Goal: Task Accomplishment & Management: Use online tool/utility

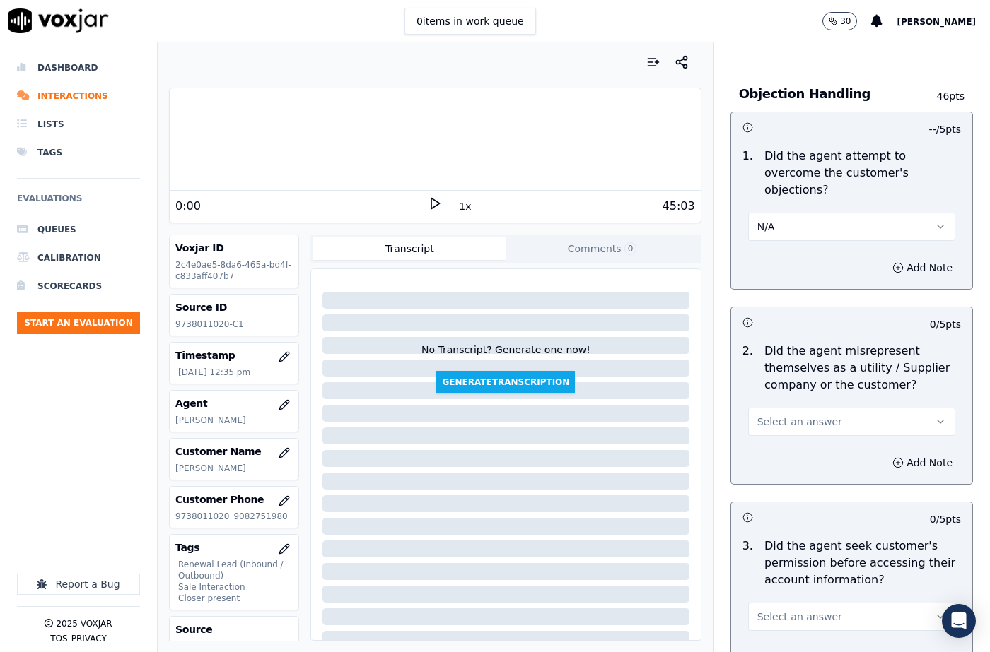
scroll to position [919, 0]
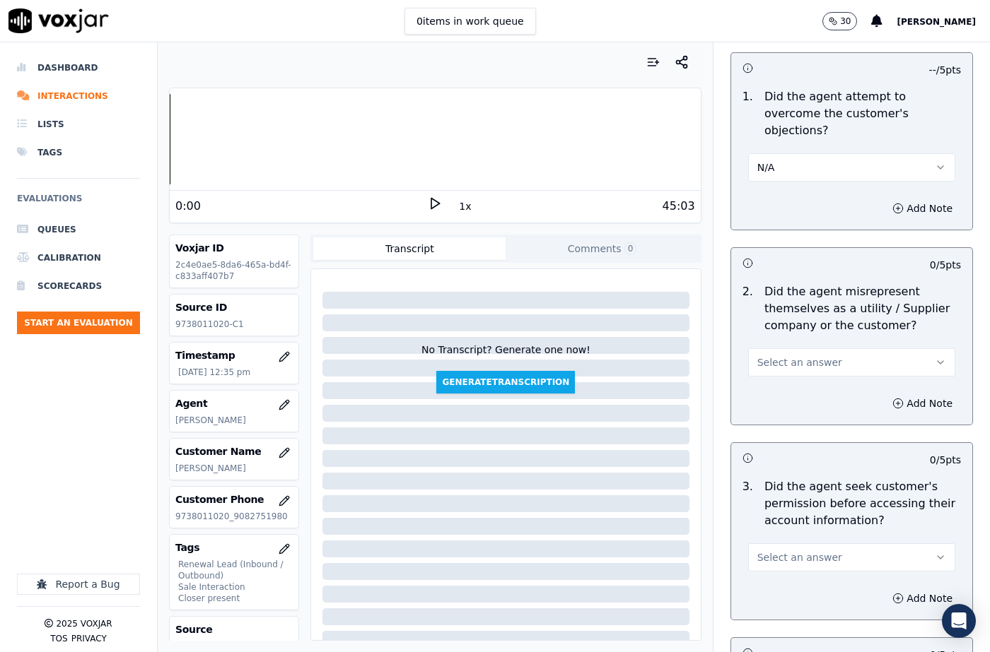
click at [786, 348] on button "Select an answer" at bounding box center [851, 362] width 207 height 28
click at [777, 397] on div "No" at bounding box center [828, 400] width 182 height 23
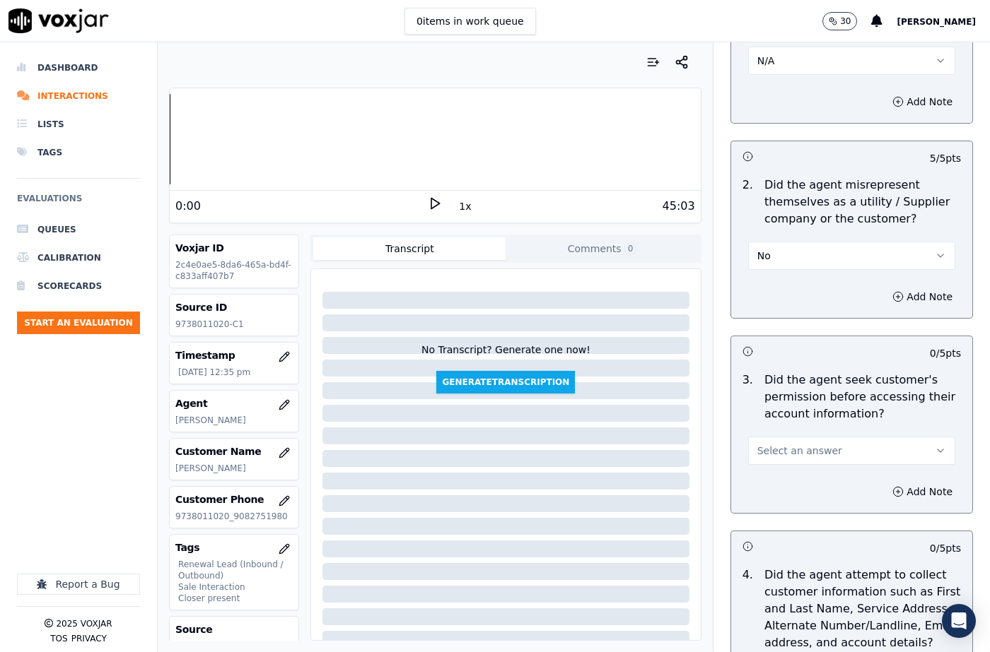
scroll to position [1131, 0]
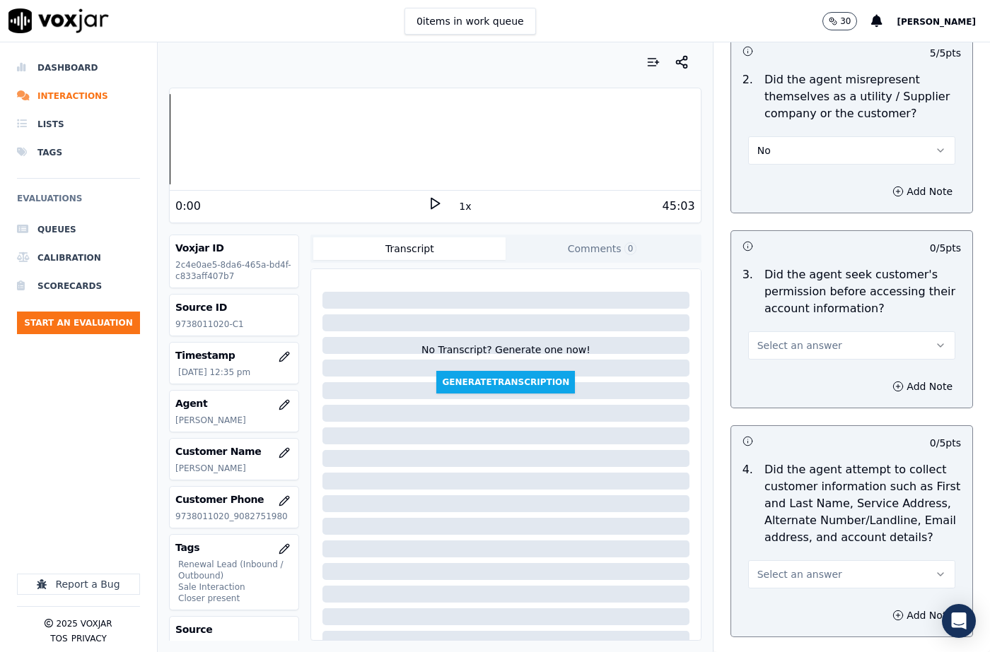
click at [778, 339] on span "Select an answer" at bounding box center [799, 346] width 85 height 14
click at [778, 373] on div "No" at bounding box center [828, 383] width 182 height 23
drag, startPoint x: 882, startPoint y: 369, endPoint x: 877, endPoint y: 375, distance: 7.5
click at [884, 377] on button "Add Note" at bounding box center [922, 387] width 77 height 20
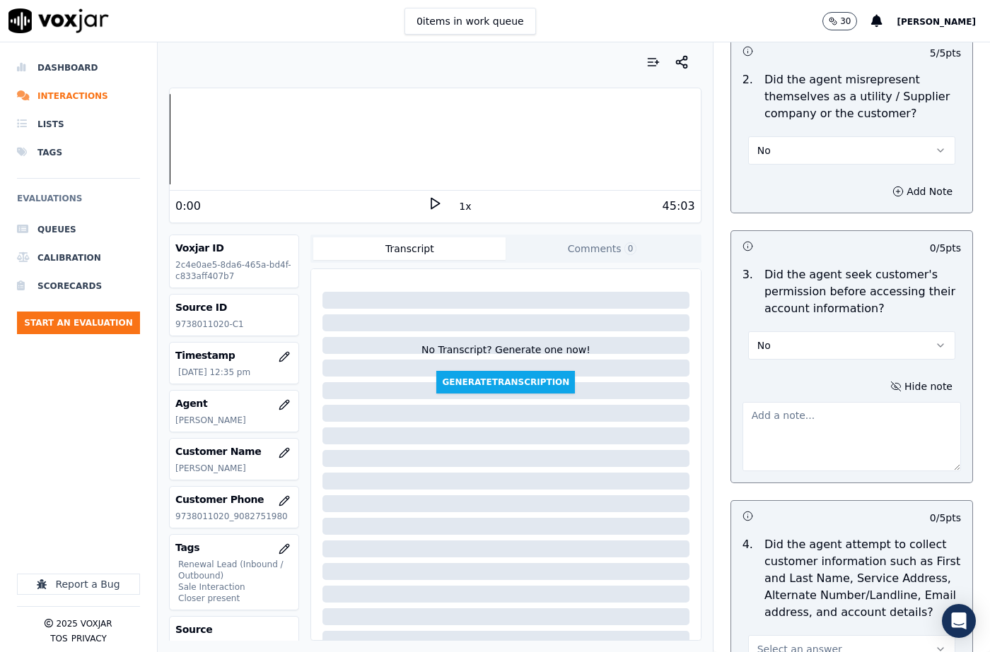
click at [785, 414] on textarea at bounding box center [851, 436] width 218 height 69
paste textarea "The agent must take permission before confirming the Cx Supplier's name or shar…"
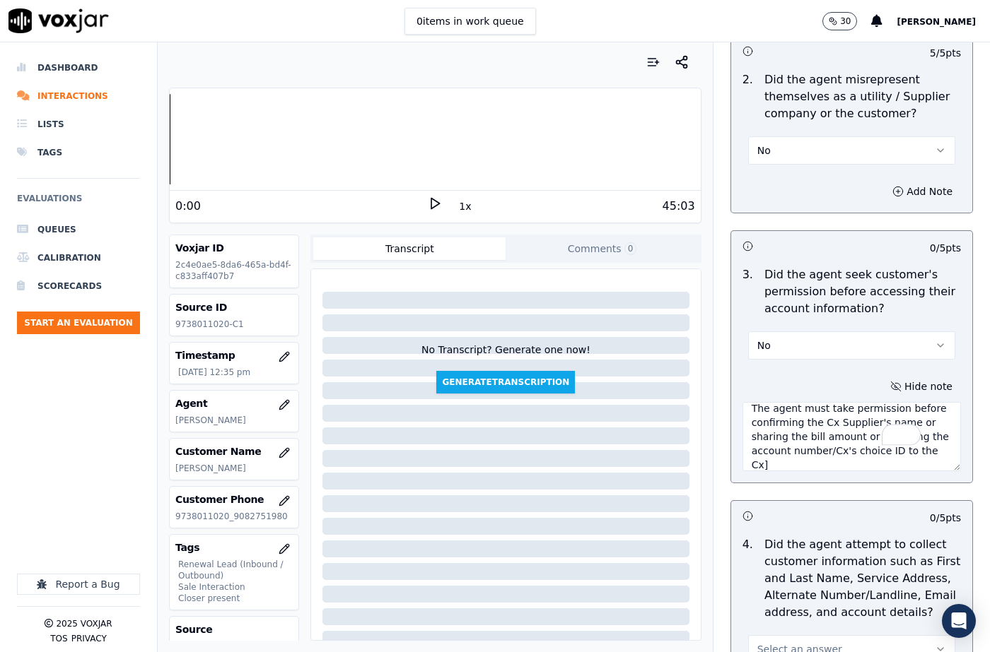
scroll to position [0, 0]
click at [742, 402] on textarea "The agent must take permission before confirming the Cx Supplier's name or shar…" at bounding box center [851, 436] width 218 height 69
type textarea "@5:49 The agent must take permission before confirming the Cx Supplier's name o…"
drag, startPoint x: 860, startPoint y: 435, endPoint x: 851, endPoint y: 446, distance: 13.6
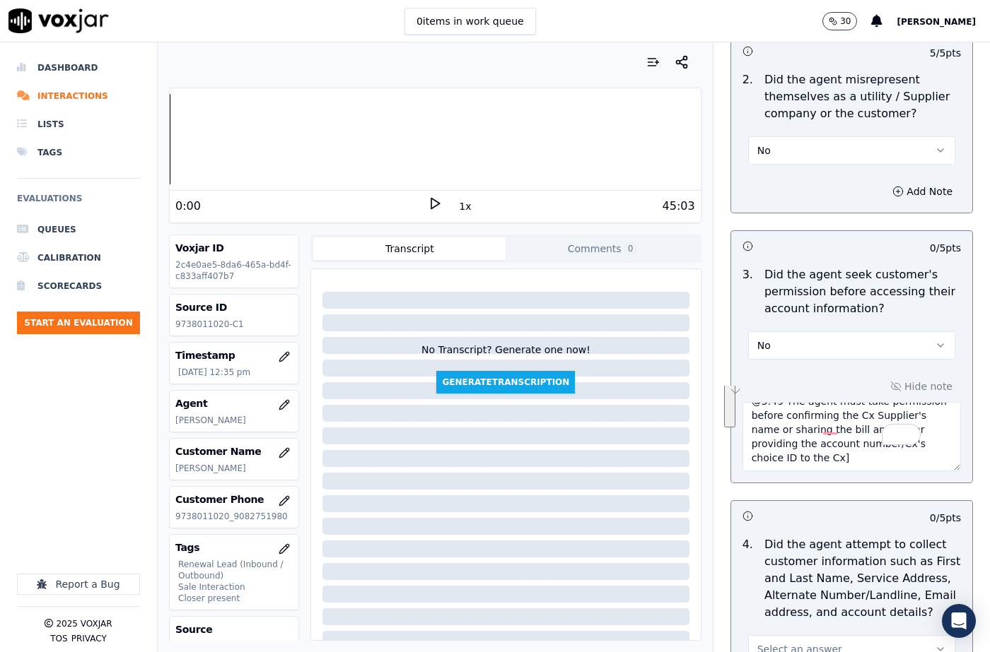
click at [860, 435] on textarea "@5:49 The agent must take permission before confirming the Cx Supplier's name o…" at bounding box center [851, 436] width 218 height 69
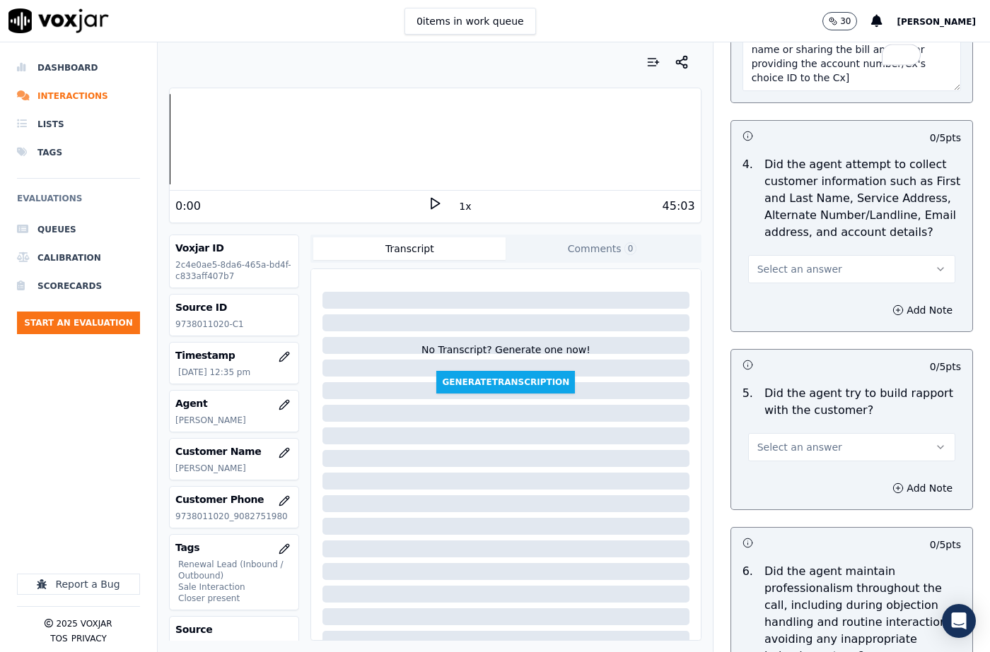
scroll to position [1512, 0]
click at [805, 262] on span "Select an answer" at bounding box center [799, 269] width 85 height 14
click at [780, 324] on div "N/A" at bounding box center [828, 328] width 182 height 23
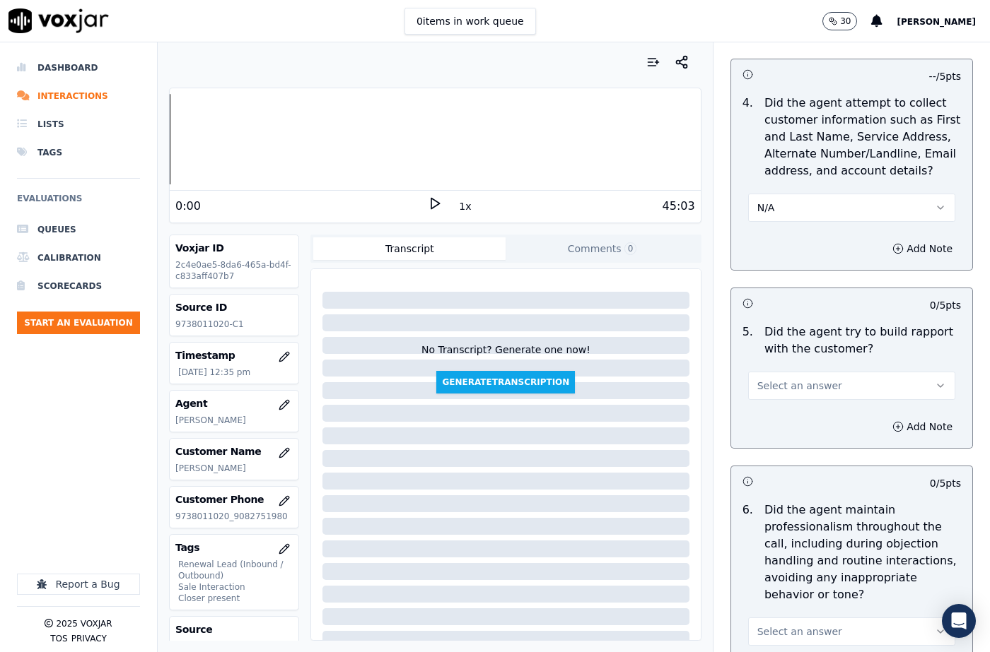
scroll to position [1653, 0]
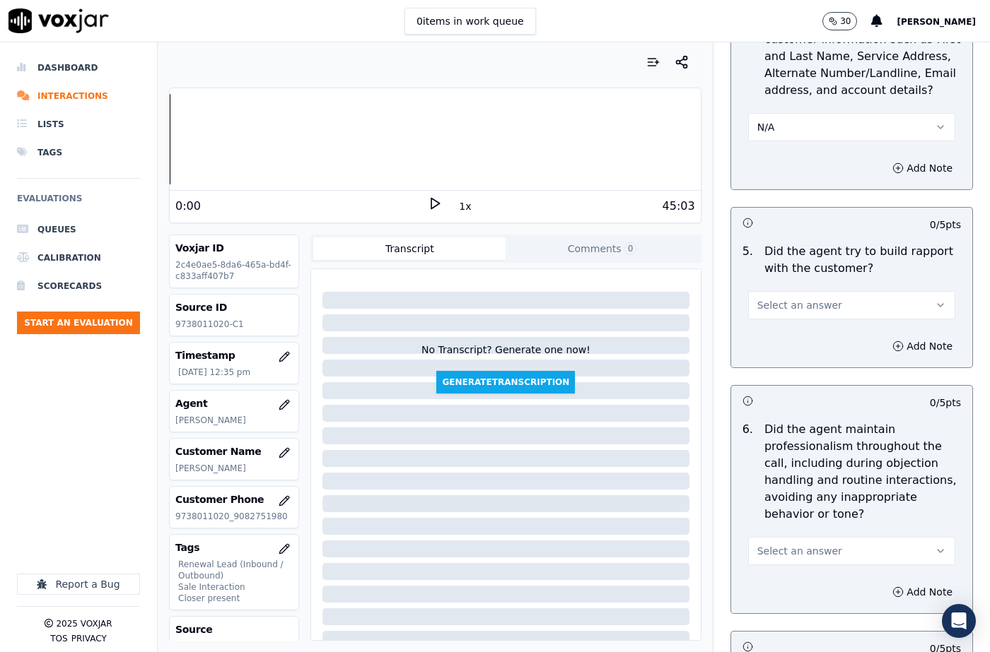
click at [785, 298] on span "Select an answer" at bounding box center [799, 305] width 85 height 14
click at [783, 318] on div "Yes" at bounding box center [828, 320] width 182 height 23
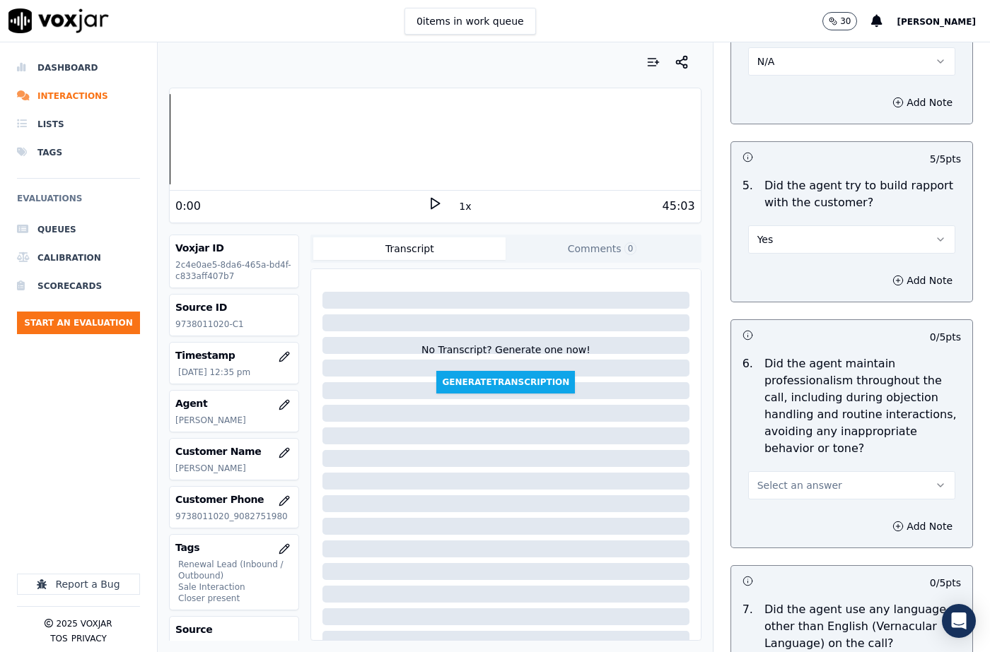
scroll to position [1795, 0]
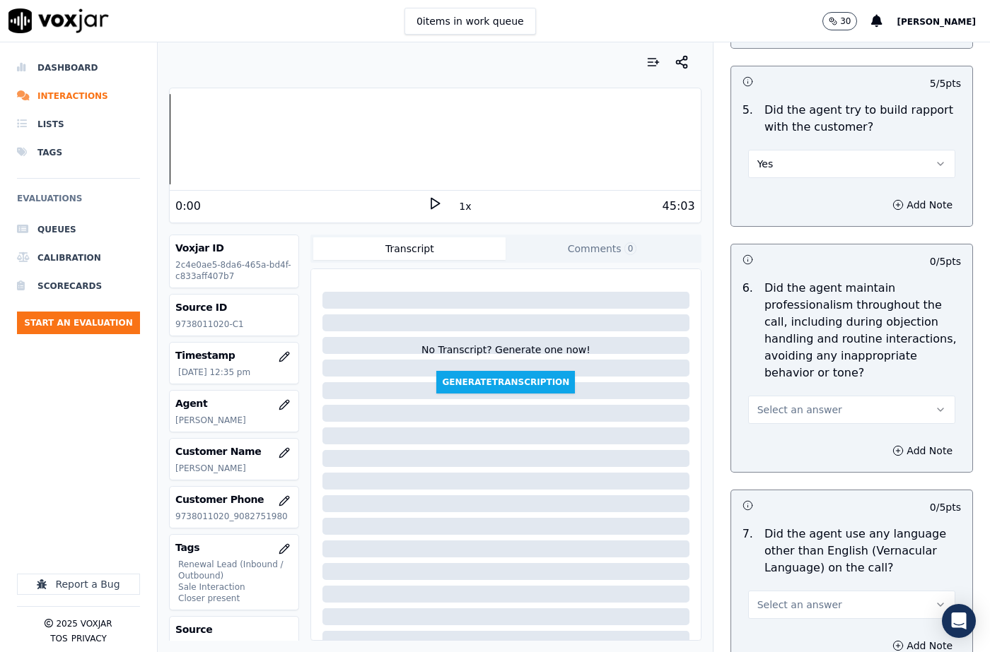
click at [802, 403] on span "Select an answer" at bounding box center [799, 410] width 85 height 14
click at [779, 407] on div "Yes" at bounding box center [828, 408] width 182 height 23
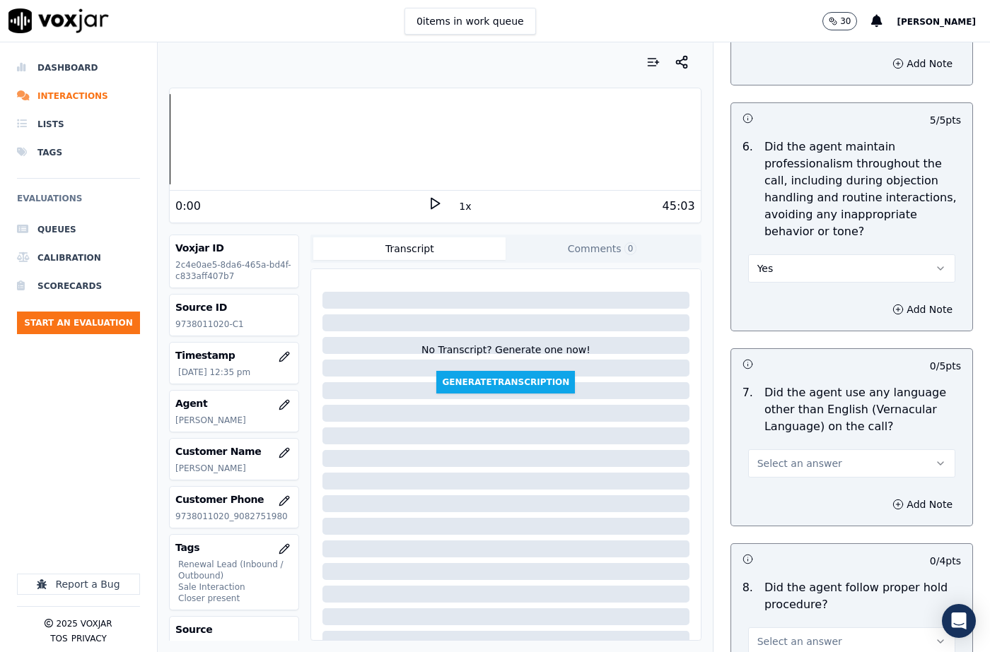
scroll to position [2077, 0]
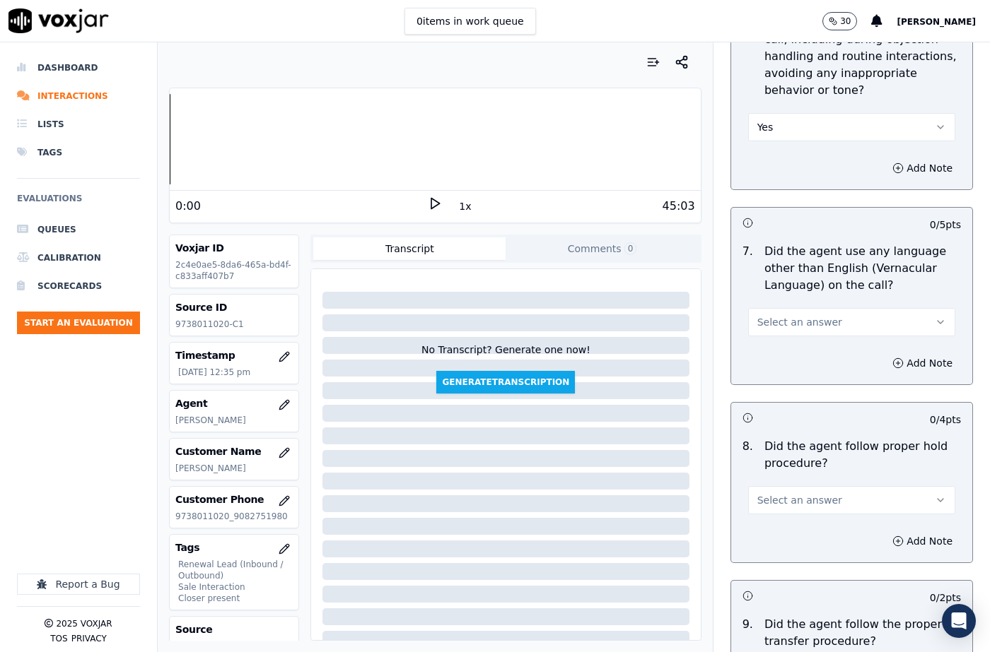
drag, startPoint x: 773, startPoint y: 291, endPoint x: 775, endPoint y: 300, distance: 9.3
click at [774, 315] on span "Select an answer" at bounding box center [799, 322] width 85 height 14
click at [778, 344] on div "No" at bounding box center [828, 343] width 182 height 23
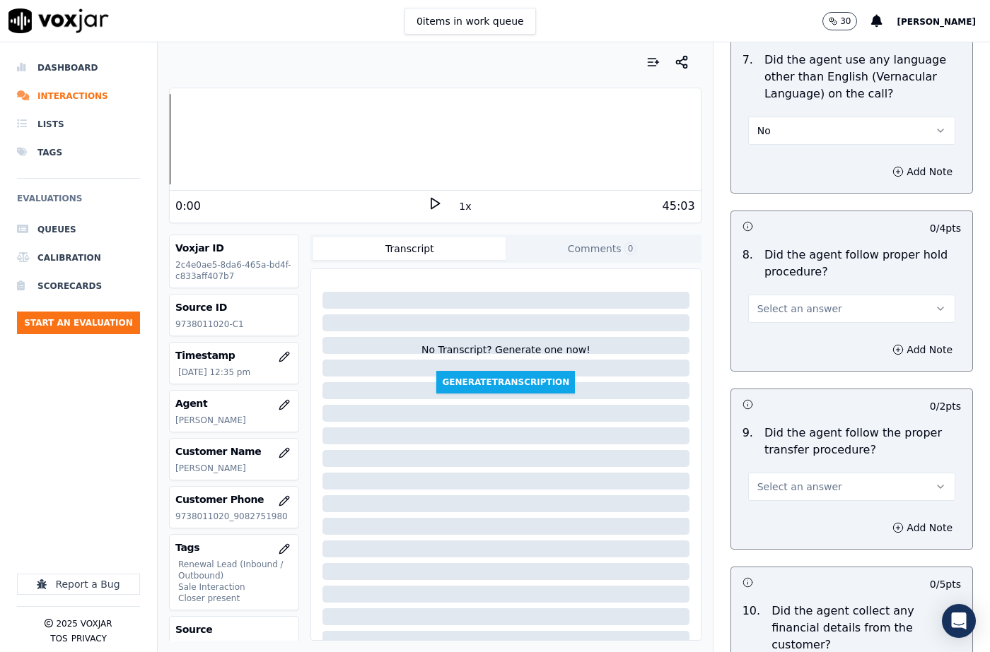
scroll to position [2290, 0]
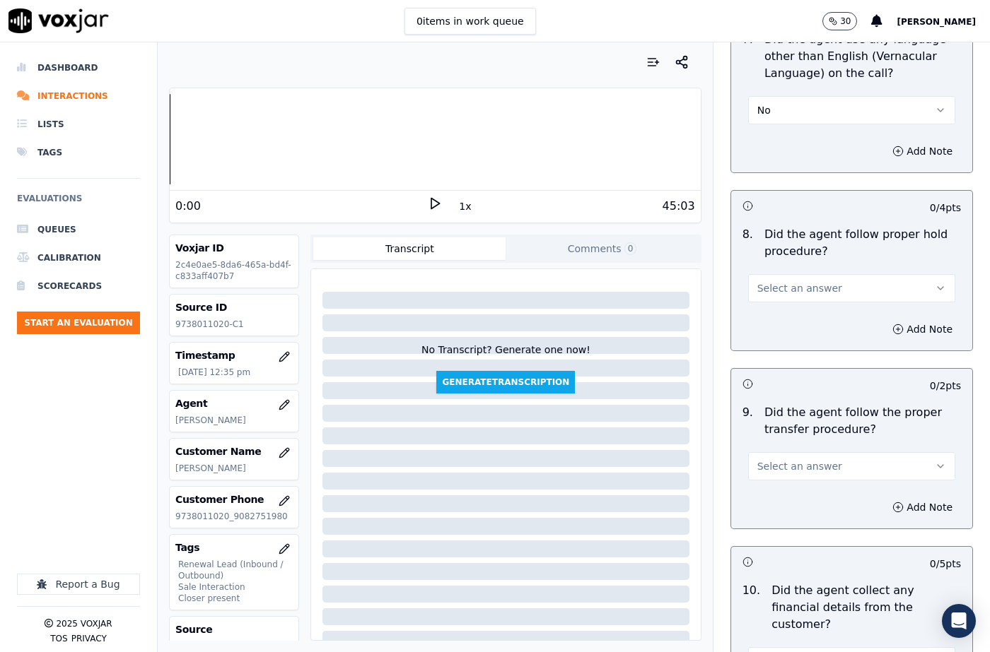
click at [785, 281] on span "Select an answer" at bounding box center [799, 288] width 85 height 14
click at [781, 329] on div "N/A" at bounding box center [828, 331] width 182 height 23
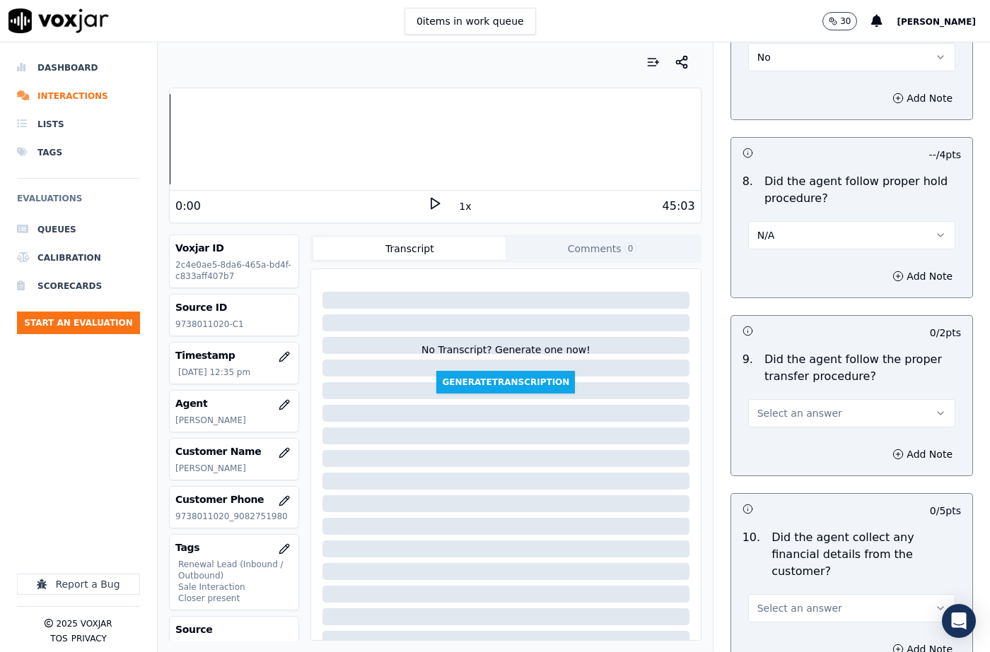
scroll to position [2431, 0]
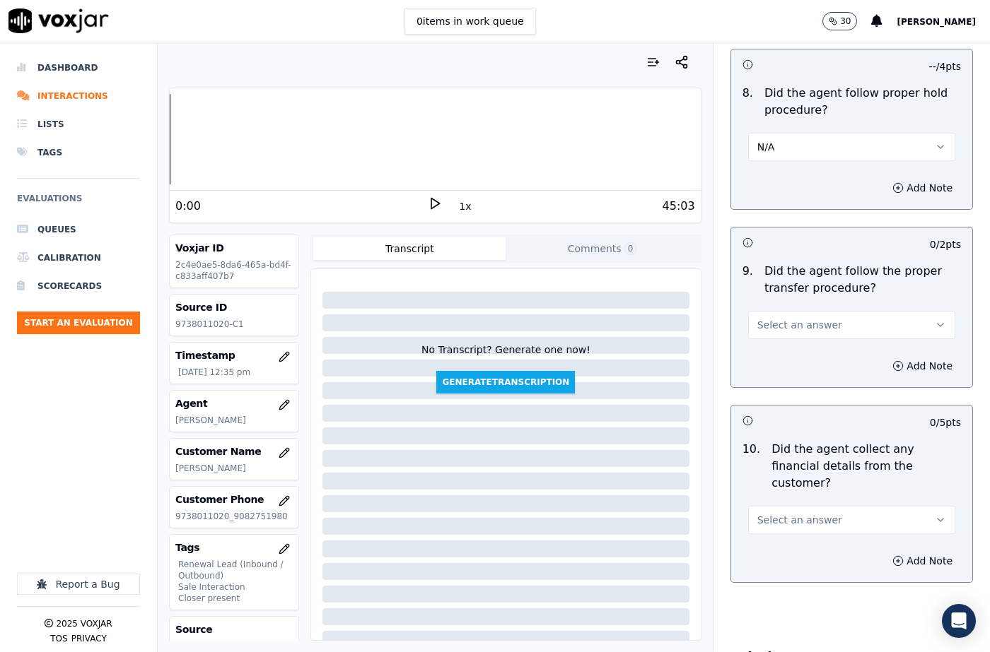
click at [781, 318] on span "Select an answer" at bounding box center [799, 325] width 85 height 14
click at [781, 330] on div "Yes" at bounding box center [828, 323] width 182 height 23
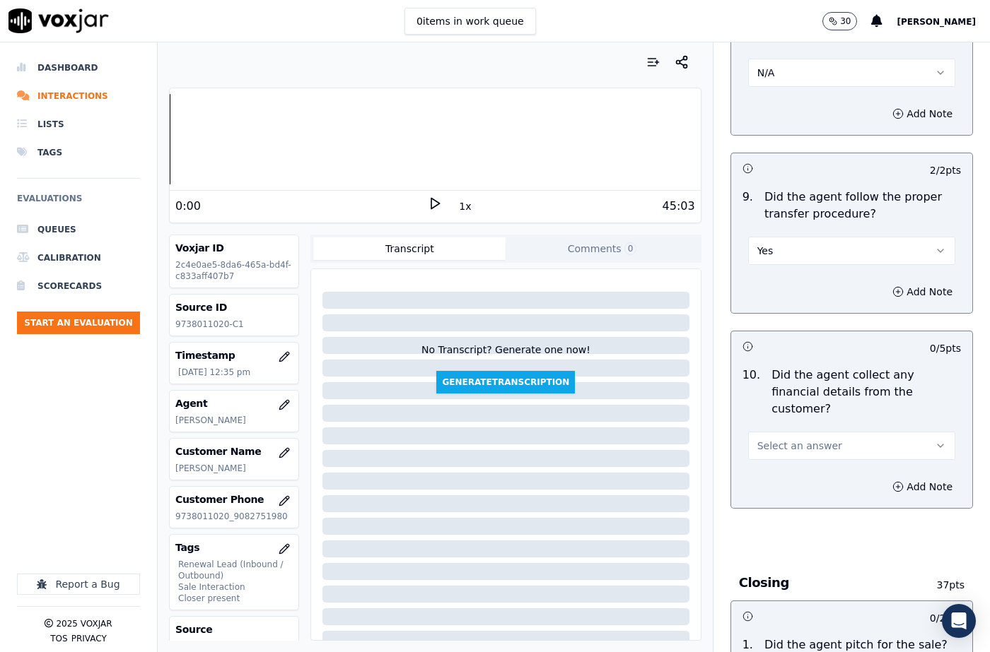
scroll to position [2572, 0]
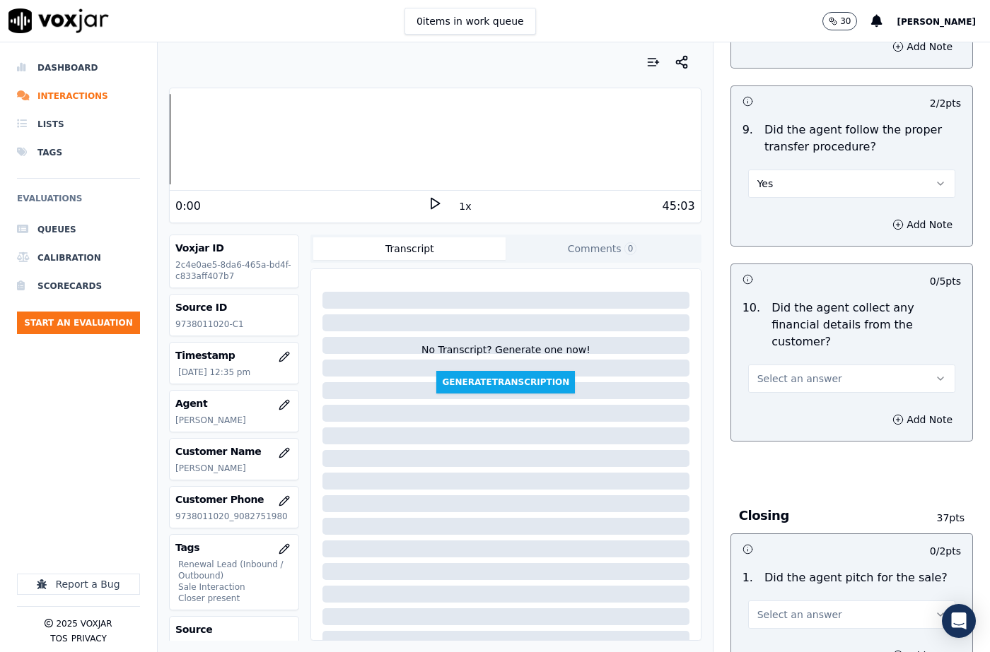
click at [779, 372] on span "Select an answer" at bounding box center [799, 379] width 85 height 14
click at [772, 385] on div "No" at bounding box center [828, 382] width 182 height 23
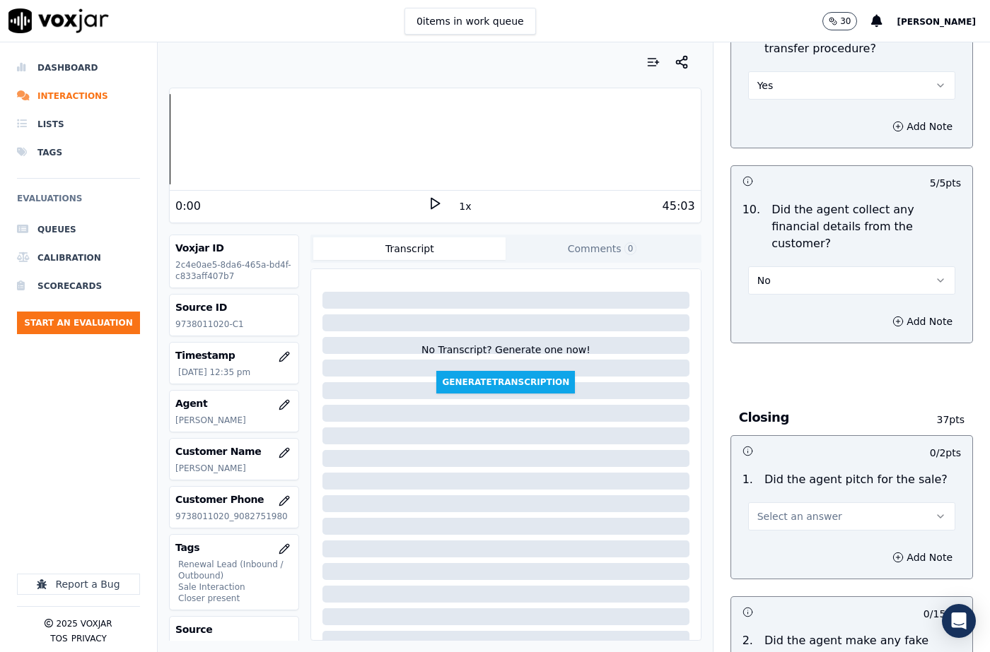
scroll to position [2784, 0]
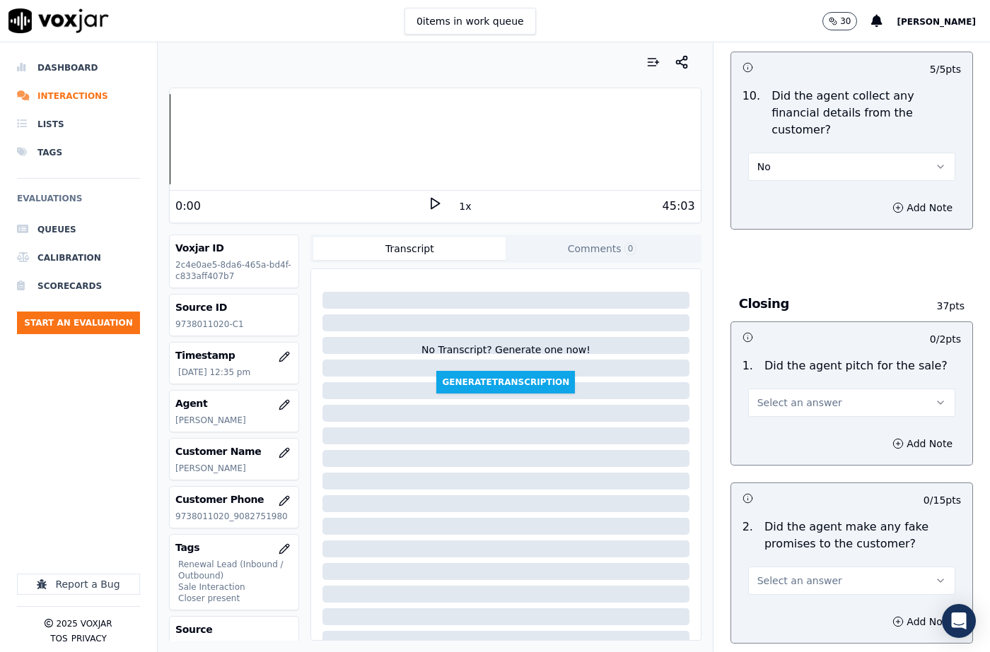
click at [782, 396] on span "Select an answer" at bounding box center [799, 403] width 85 height 14
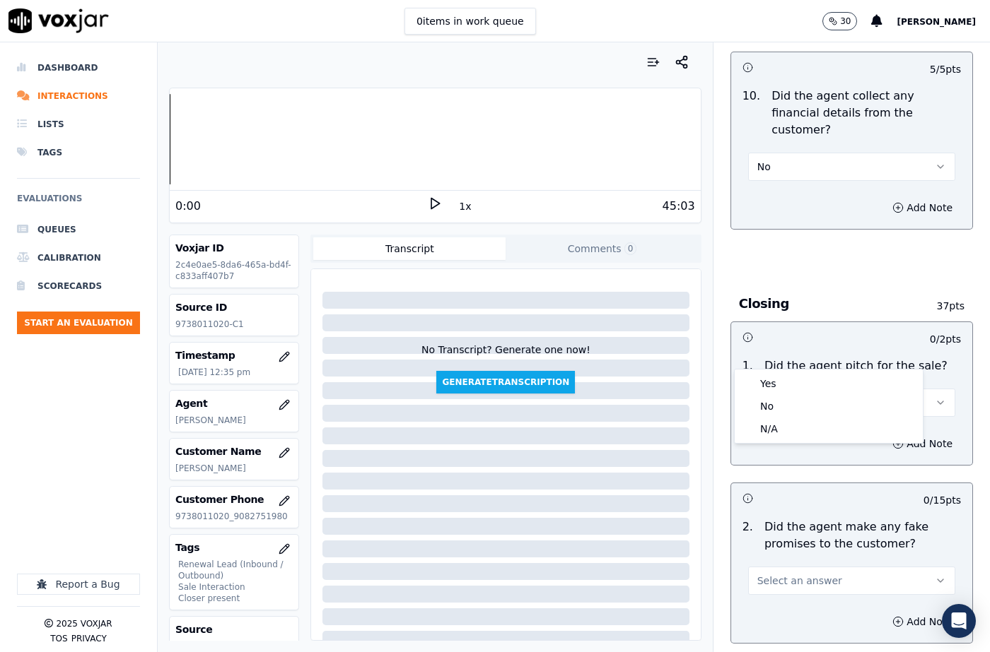
click at [783, 385] on div "Yes" at bounding box center [828, 384] width 182 height 23
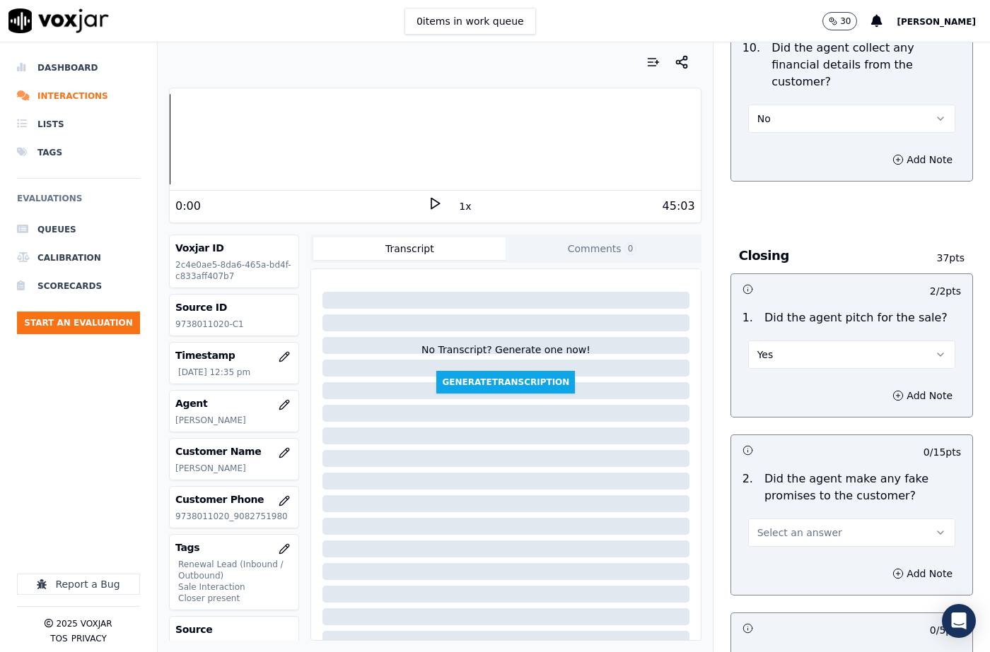
scroll to position [2926, 0]
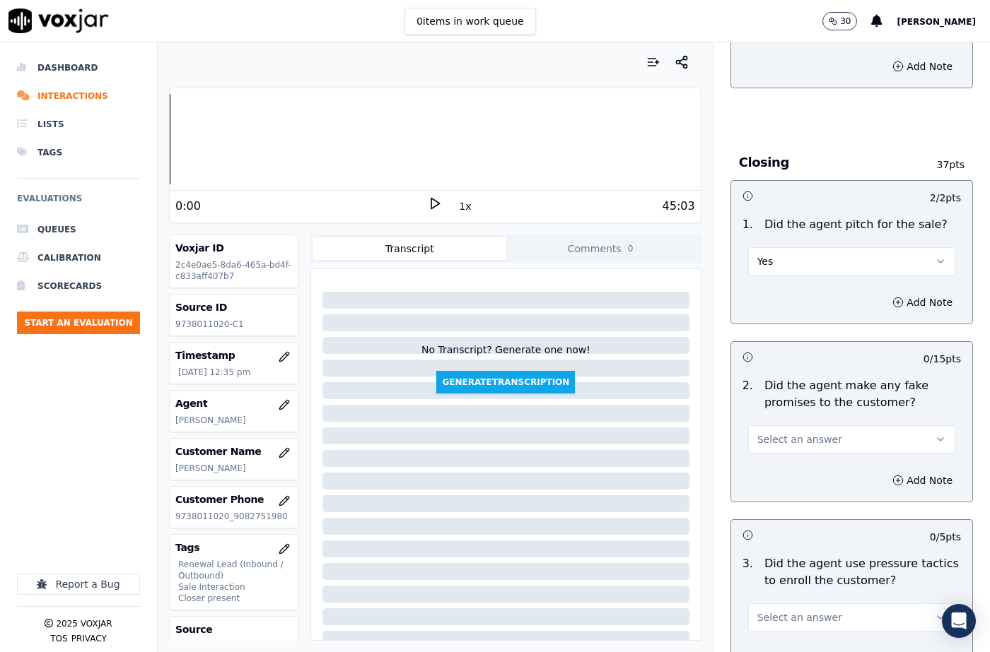
drag, startPoint x: 771, startPoint y: 387, endPoint x: 776, endPoint y: 404, distance: 17.0
click at [772, 433] on span "Select an answer" at bounding box center [799, 440] width 85 height 14
click at [772, 445] on div "No" at bounding box center [828, 443] width 182 height 23
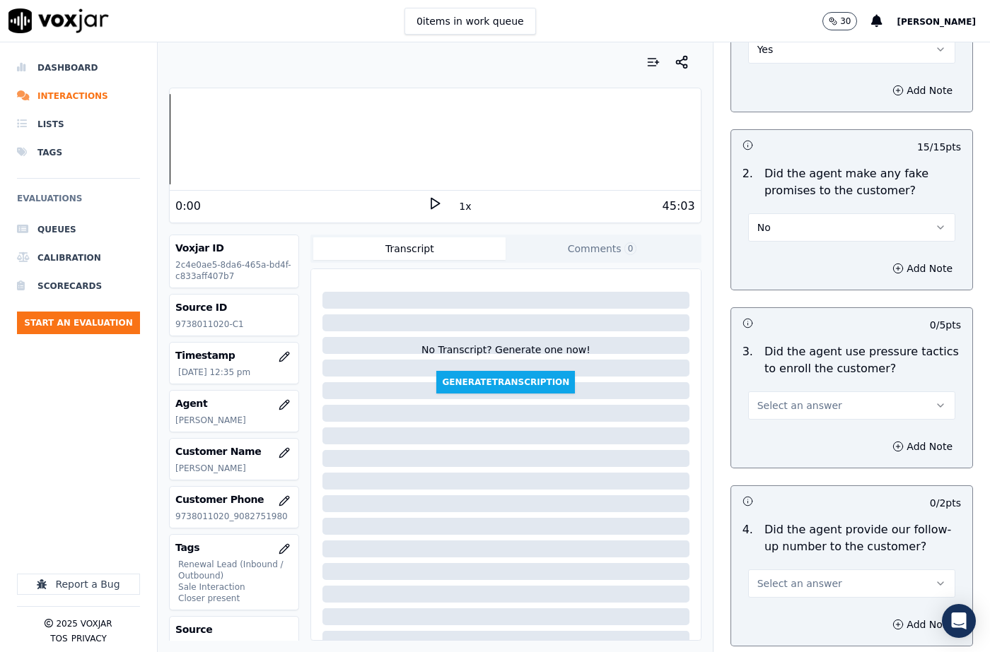
click at [775, 399] on span "Select an answer" at bounding box center [799, 406] width 85 height 14
drag, startPoint x: 777, startPoint y: 414, endPoint x: 778, endPoint y: 403, distance: 11.4
click at [777, 414] on div "No" at bounding box center [828, 409] width 182 height 23
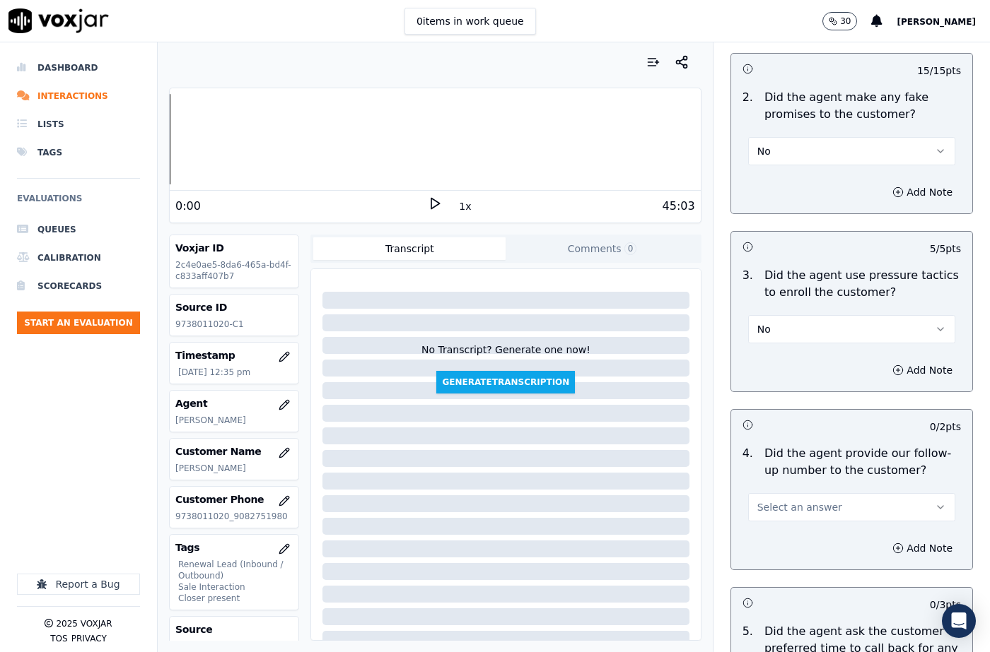
scroll to position [3279, 0]
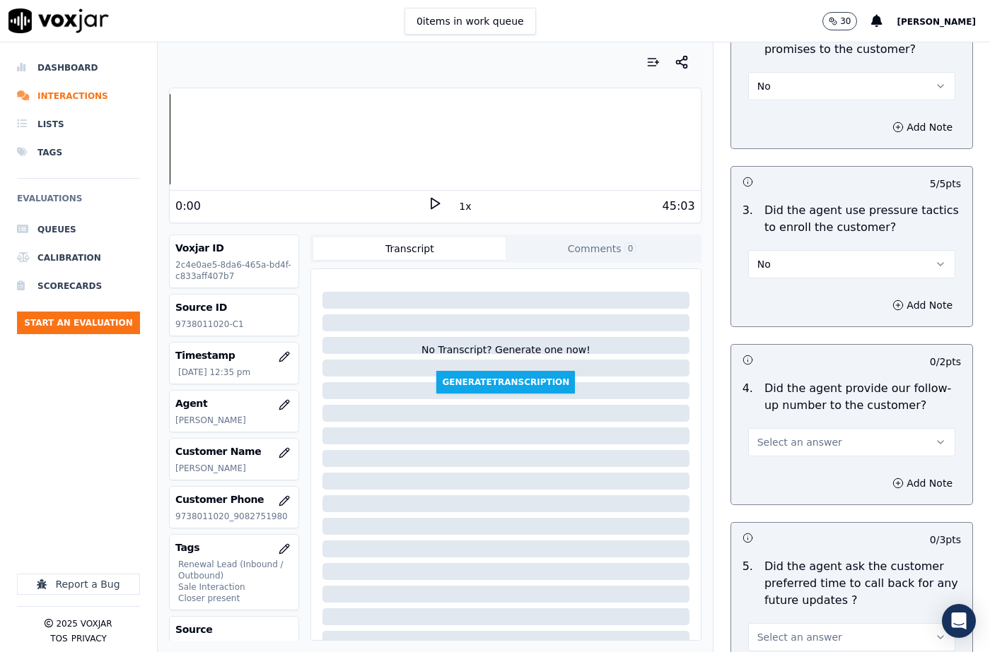
click at [787, 428] on button "Select an answer" at bounding box center [851, 442] width 207 height 28
click at [780, 431] on div "Yes" at bounding box center [828, 423] width 182 height 23
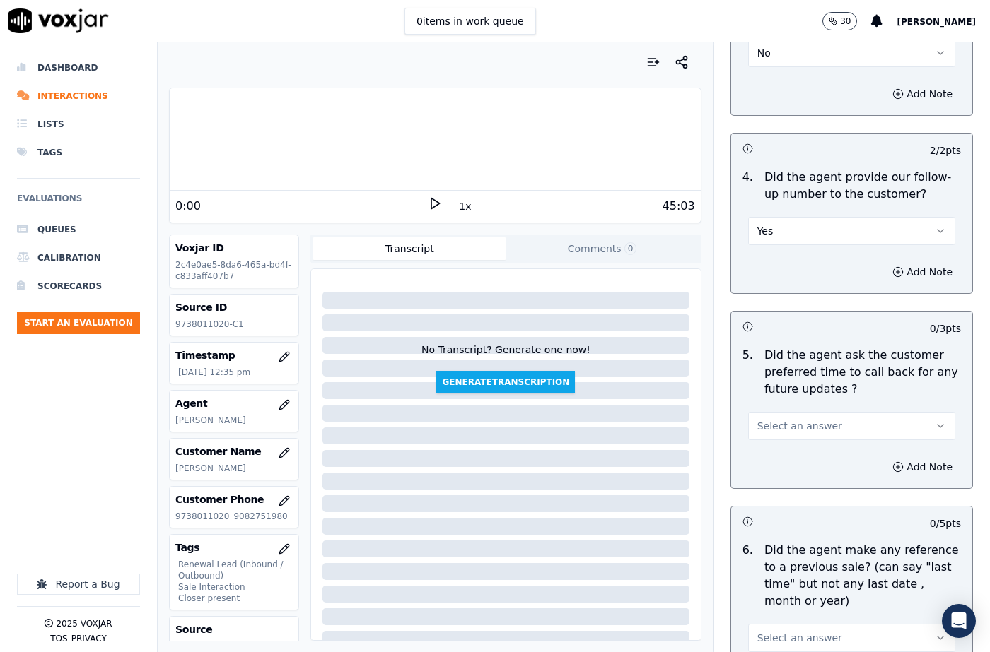
scroll to position [3491, 0]
click at [794, 418] on span "Select an answer" at bounding box center [799, 425] width 85 height 14
click at [787, 445] on div "N/A" at bounding box center [828, 451] width 182 height 23
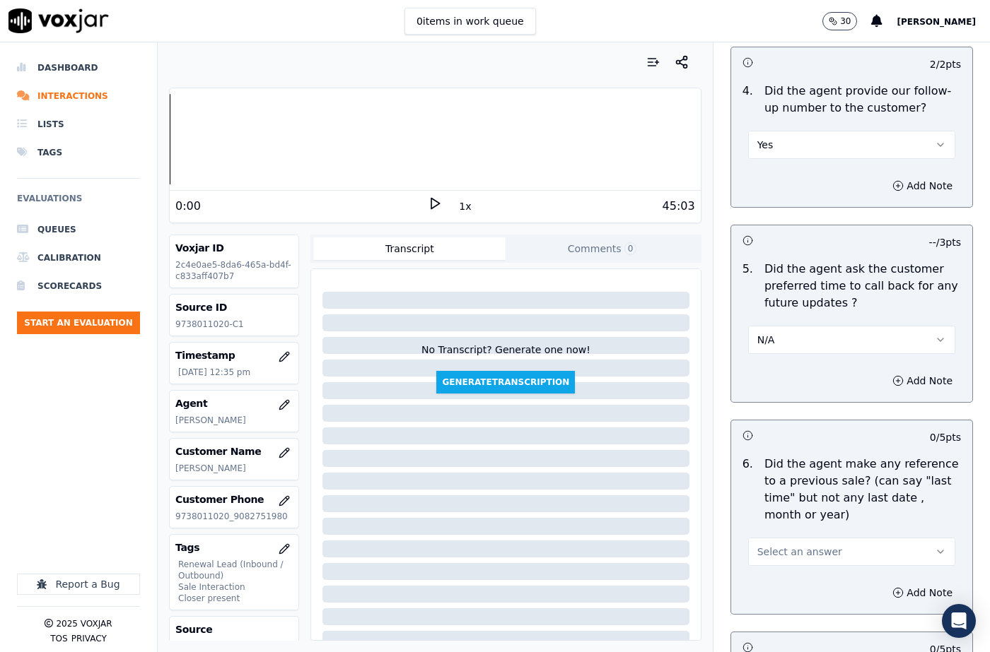
scroll to position [3703, 0]
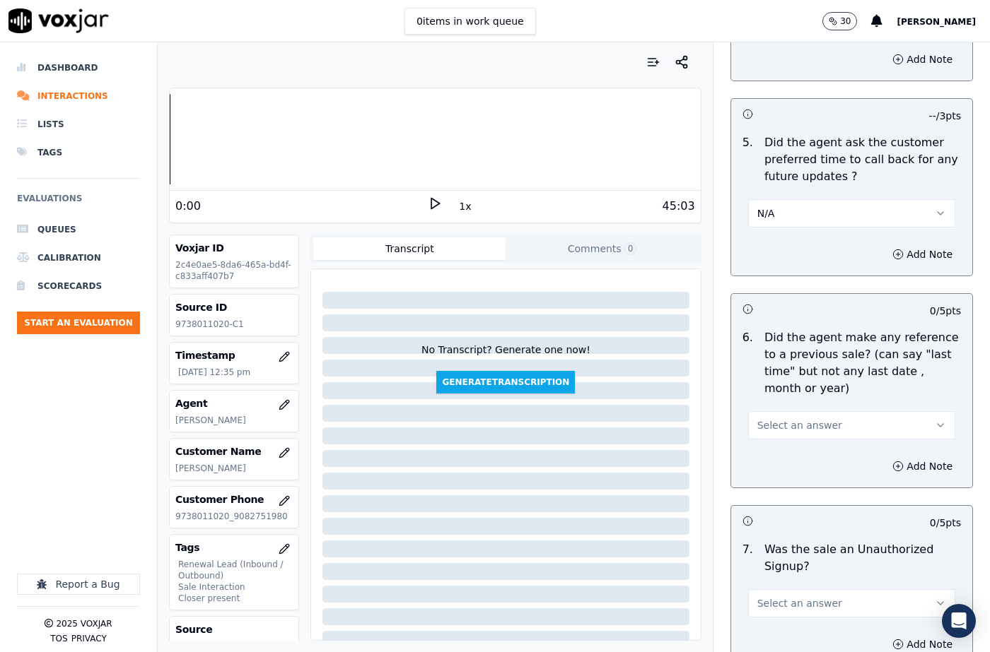
click at [797, 418] on span "Select an answer" at bounding box center [799, 425] width 85 height 14
click at [785, 425] on div "No" at bounding box center [828, 429] width 182 height 23
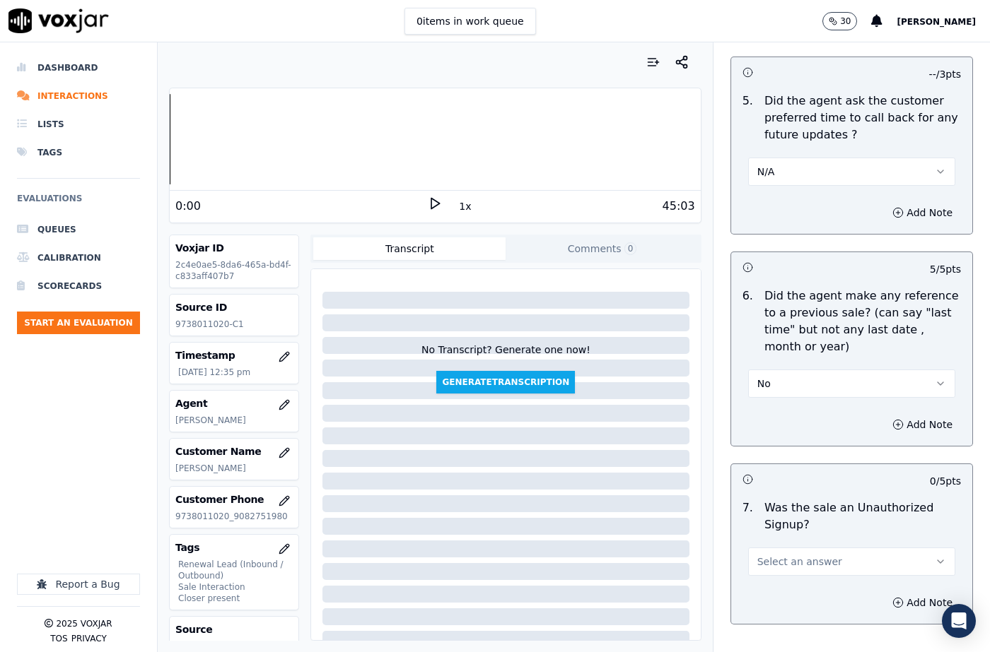
scroll to position [3783, 0]
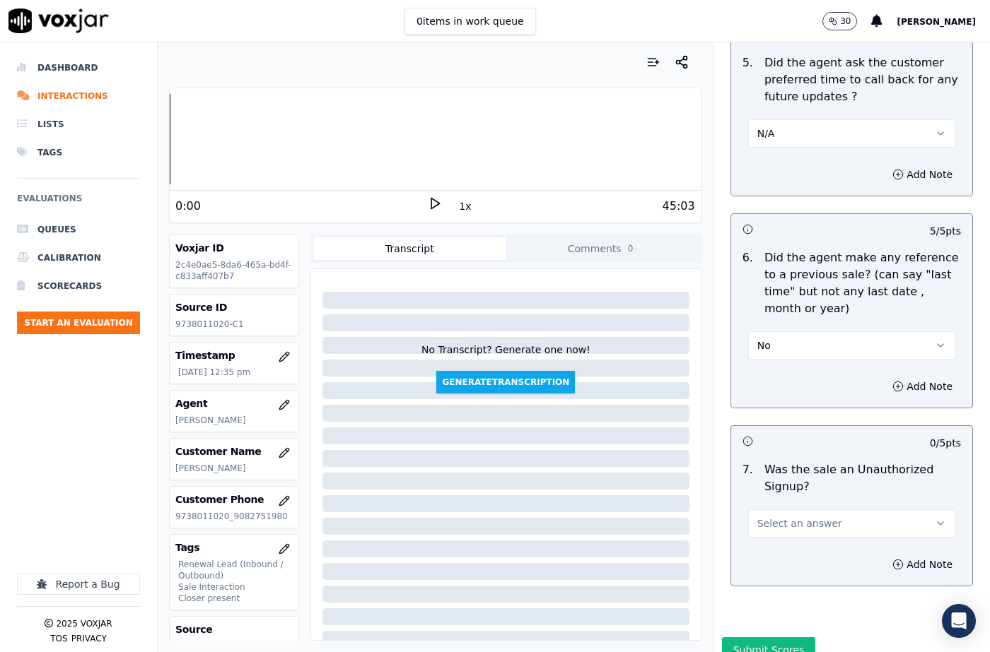
click at [787, 510] on button "Select an answer" at bounding box center [851, 524] width 207 height 28
click at [779, 520] on div "No" at bounding box center [828, 527] width 182 height 23
click at [900, 555] on button "Add Note" at bounding box center [922, 565] width 77 height 20
click at [782, 580] on textarea at bounding box center [851, 614] width 218 height 69
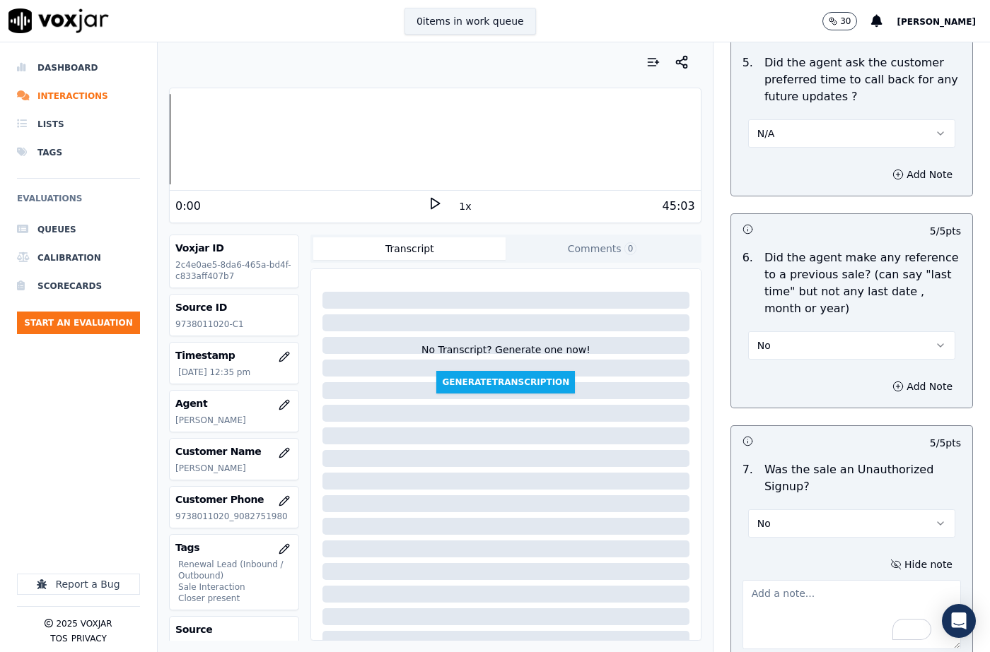
scroll to position [28, 0]
click at [804, 580] on textarea "To enrich screen reader interactions, please activate Accessibility in Grammarl…" at bounding box center [851, 614] width 218 height 69
paste textarea "104529 - [PERSON_NAME] called the cx and pitched for the Elec, "I do believe yo…"
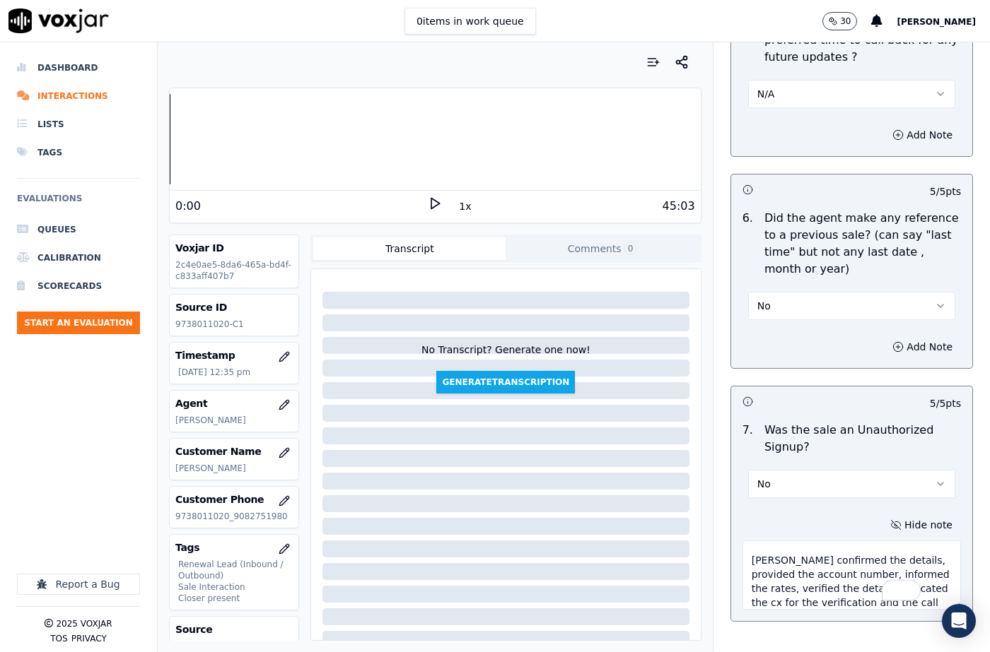
scroll to position [3858, 0]
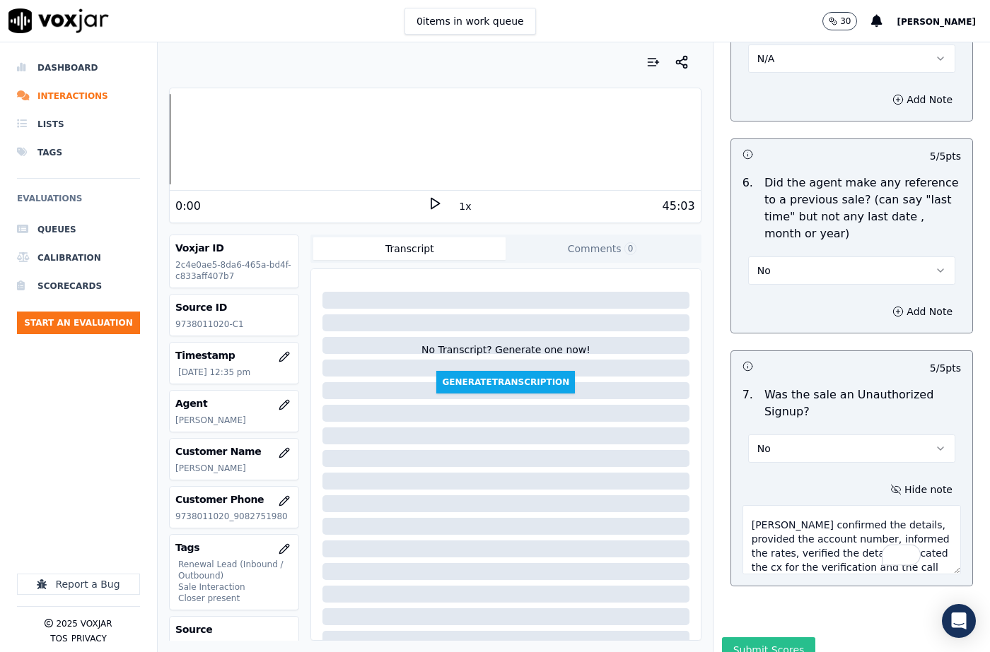
type textarea "104529 - [PERSON_NAME] called the cx and pitched for the Elec, "I do believe yo…"
click at [750, 638] on button "Submit Scores" at bounding box center [769, 650] width 94 height 25
